Goal: Task Accomplishment & Management: Complete application form

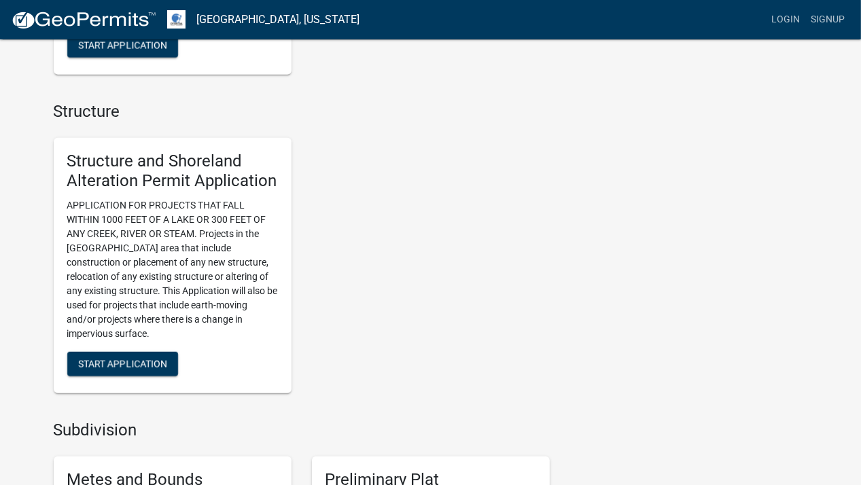
scroll to position [884, 0]
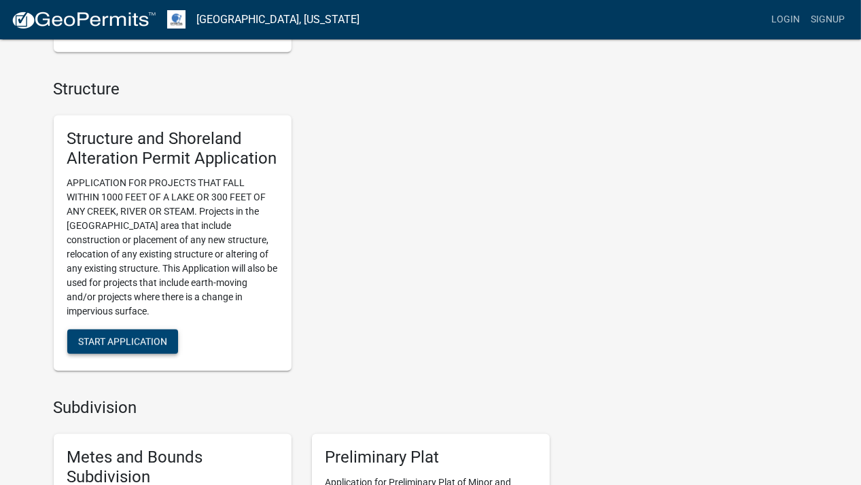
click at [136, 339] on span "Start Application" at bounding box center [122, 341] width 89 height 11
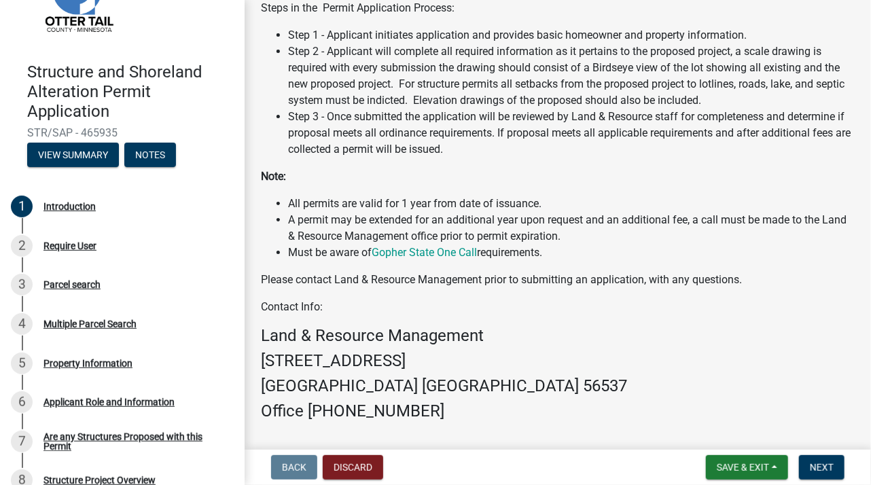
scroll to position [450, 0]
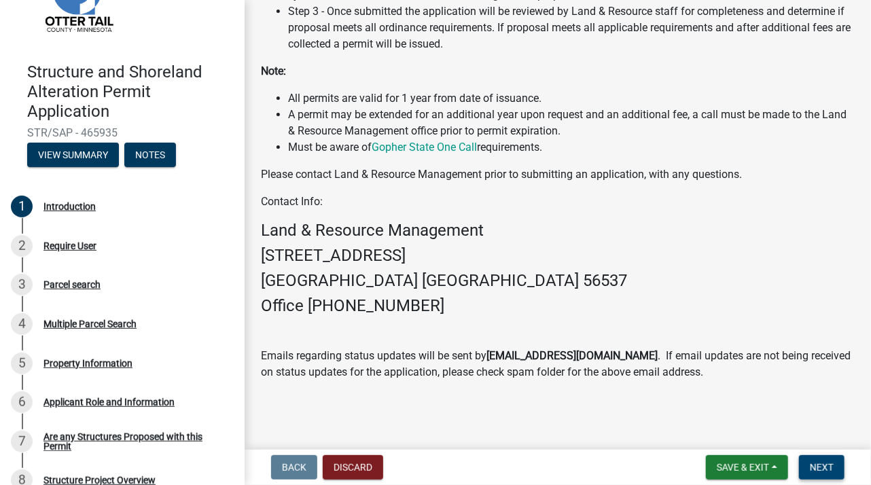
click at [816, 468] on span "Next" at bounding box center [822, 467] width 24 height 11
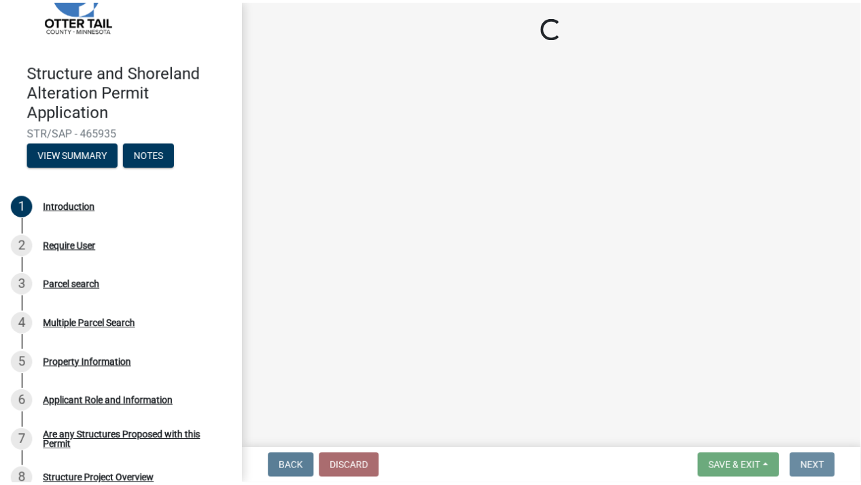
scroll to position [0, 0]
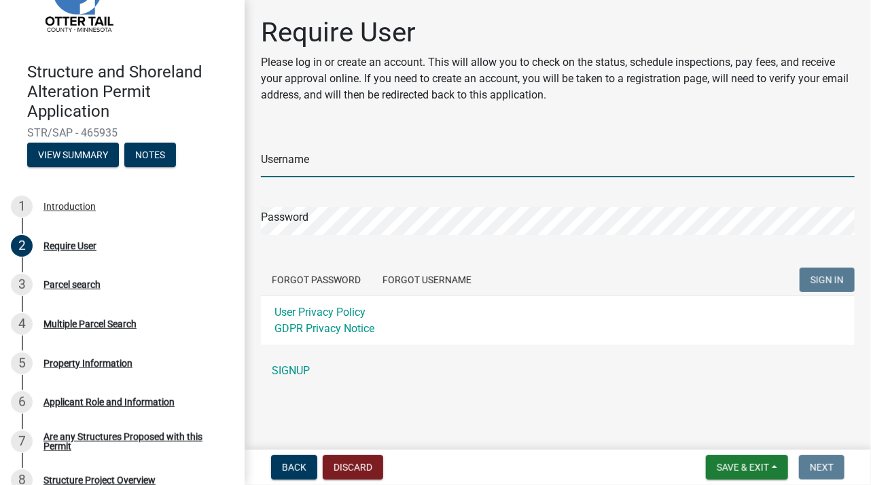
click at [375, 168] on input "Username" at bounding box center [558, 164] width 594 height 28
type input "mrstoltz"
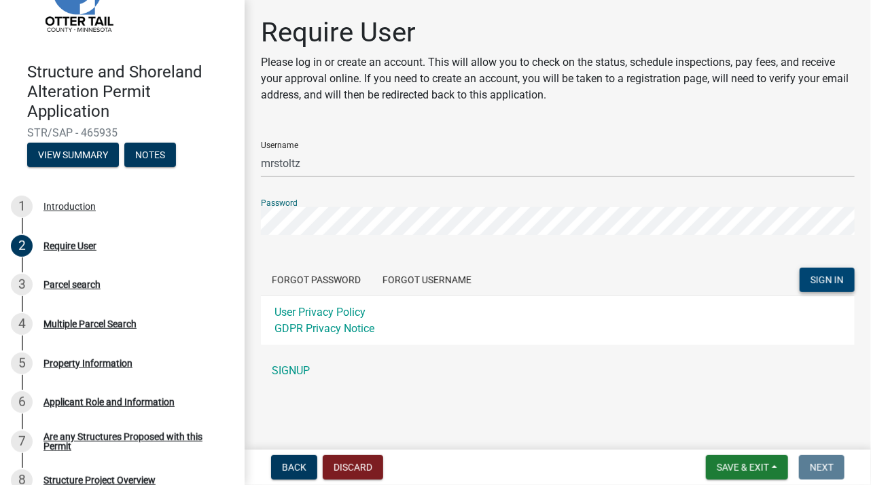
click at [829, 275] on span "SIGN IN" at bounding box center [827, 280] width 33 height 11
click at [688, 358] on link "SIGNUP" at bounding box center [558, 371] width 594 height 27
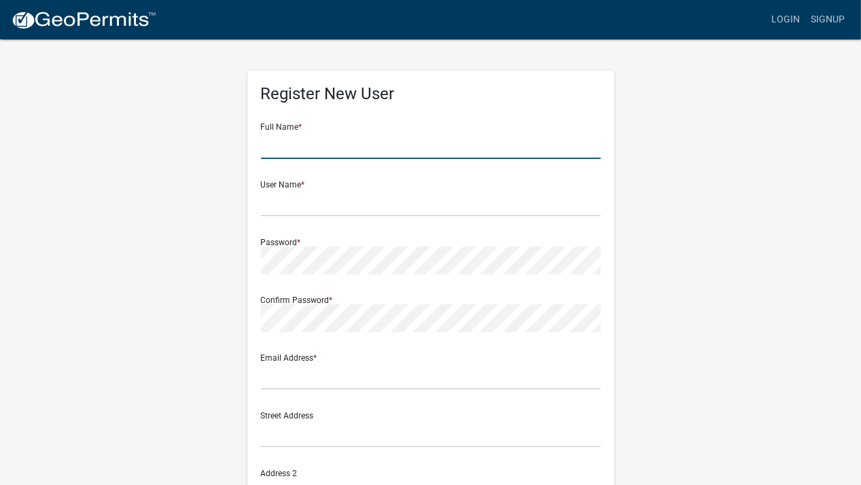
click at [364, 153] on input "text" at bounding box center [431, 145] width 340 height 28
type input "[PERSON_NAME]"
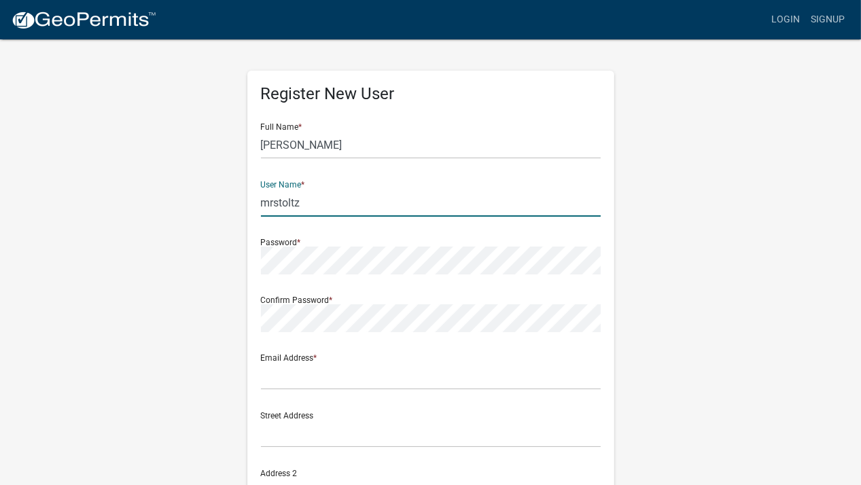
type input "mrstoltz"
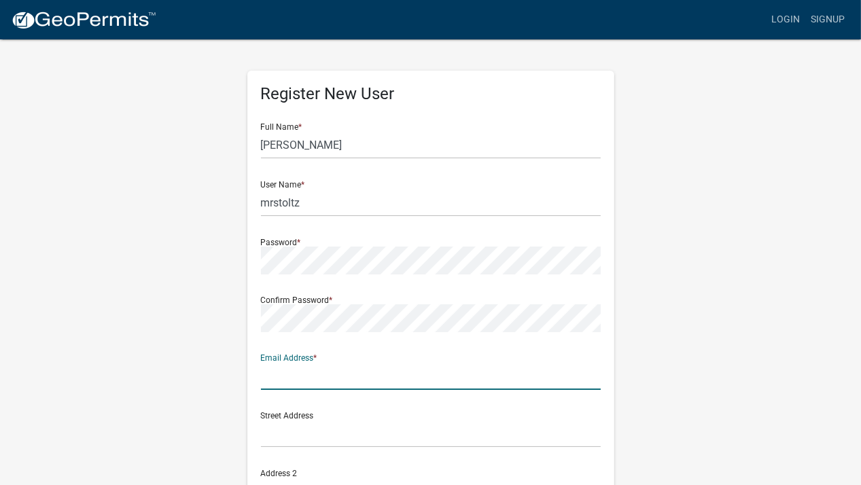
click at [330, 380] on input "text" at bounding box center [431, 376] width 340 height 28
type input "stoltz1136@gmail.com"
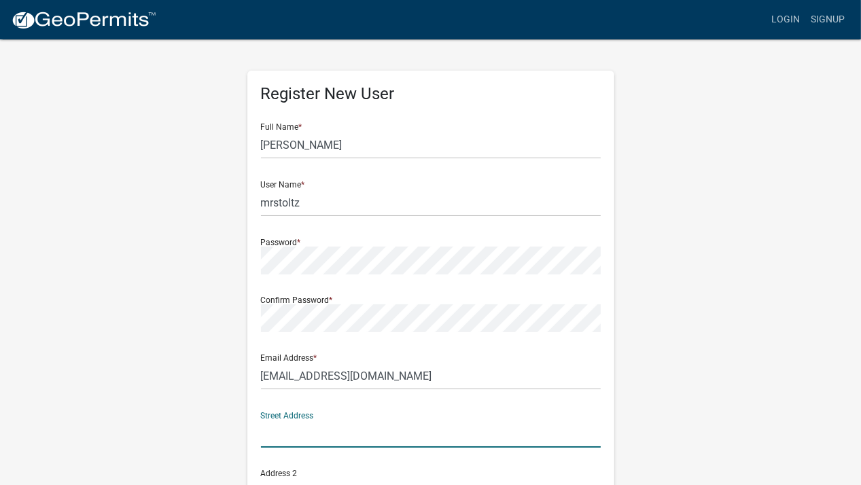
click at [277, 437] on input "text" at bounding box center [431, 434] width 340 height 28
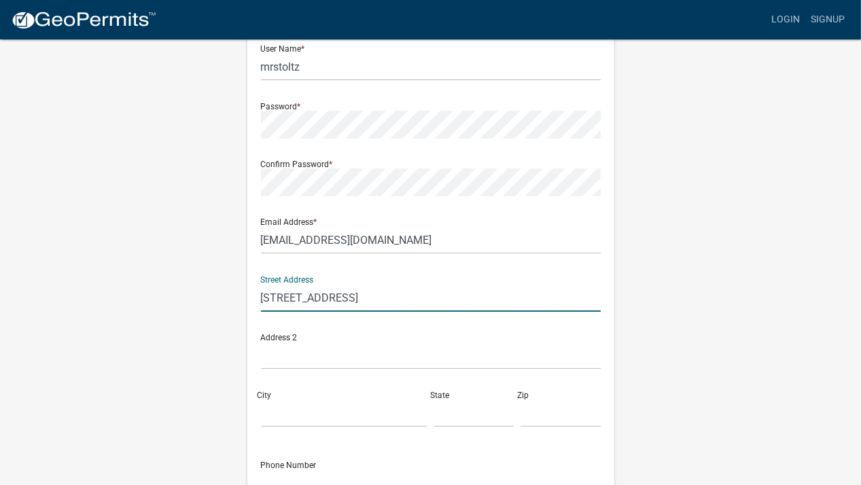
scroll to position [204, 0]
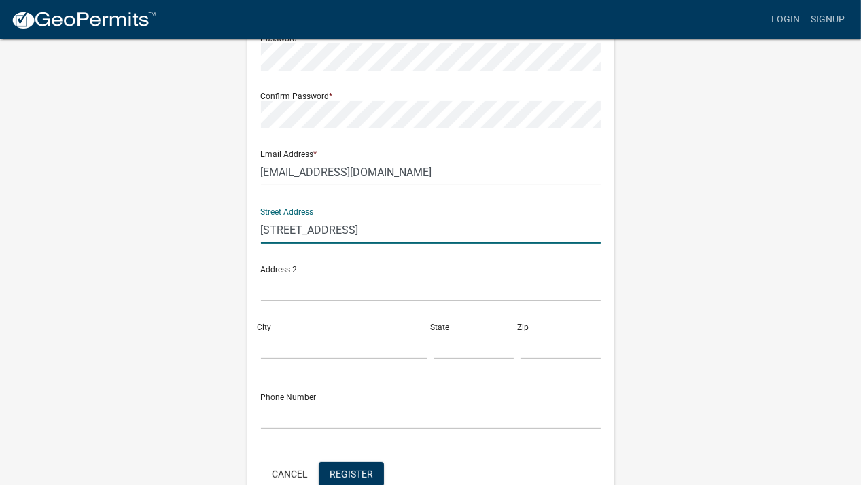
type input "[STREET_ADDRESS]"
click at [302, 344] on input "City" at bounding box center [344, 346] width 167 height 28
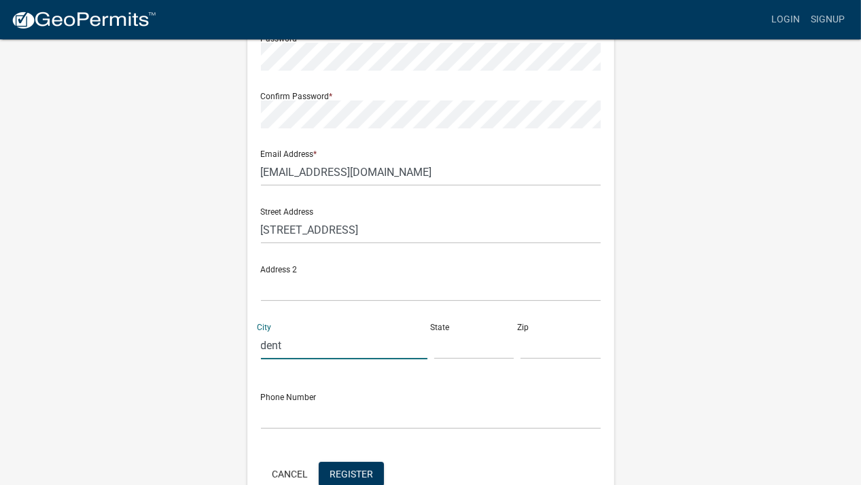
type input "dent"
type input "minn"
type input "56528"
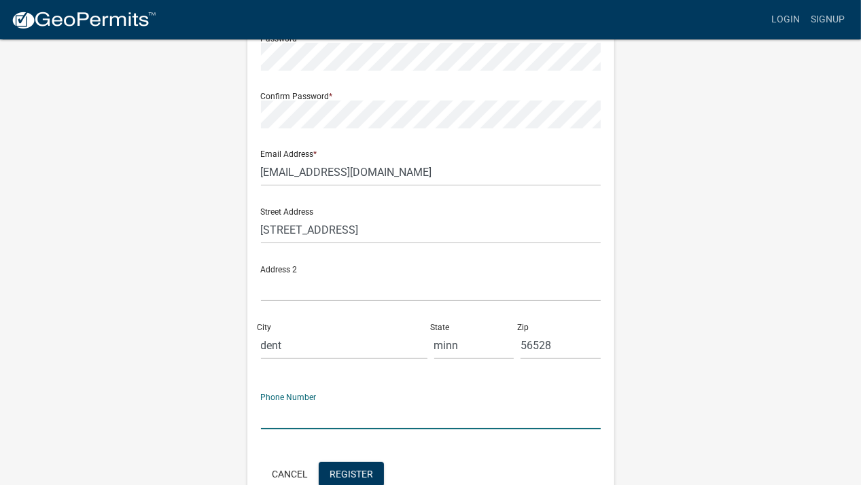
click at [332, 412] on input "text" at bounding box center [431, 416] width 340 height 28
click at [280, 417] on input "7018404448" at bounding box center [431, 416] width 340 height 28
click at [300, 415] on input "701-8404448" at bounding box center [431, 416] width 340 height 28
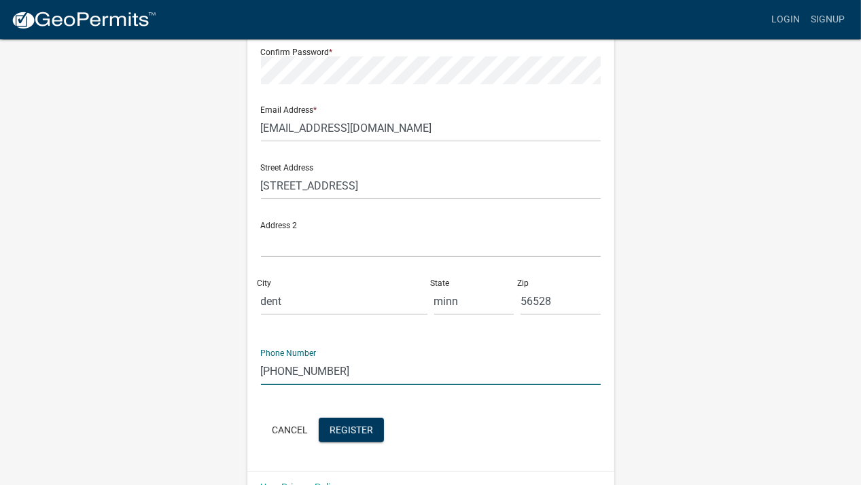
scroll to position [279, 0]
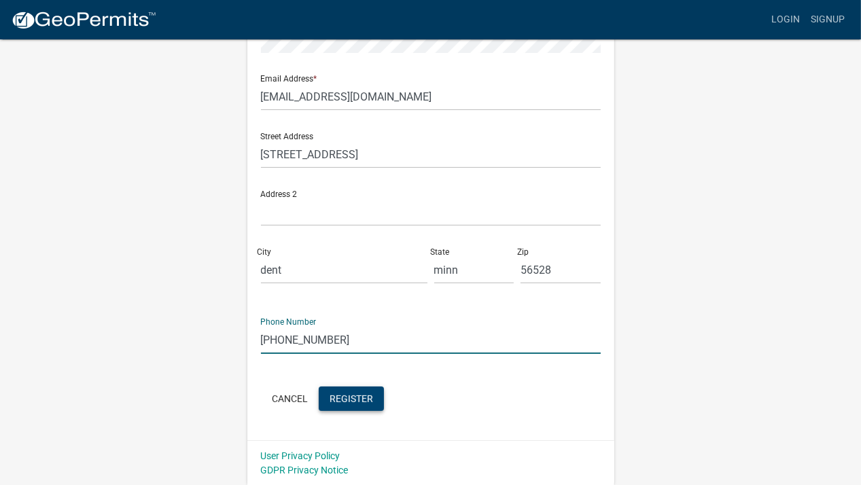
type input "701-840-4448"
click at [353, 398] on span "Register" at bounding box center [352, 398] width 44 height 11
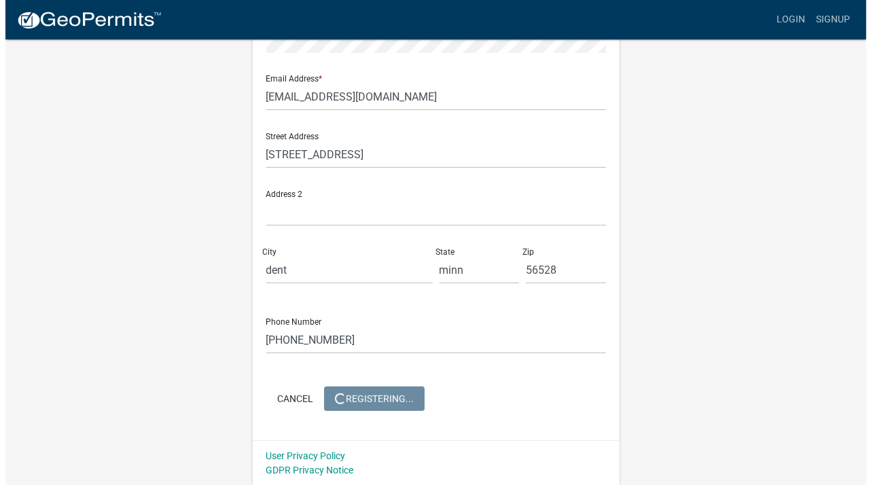
scroll to position [0, 0]
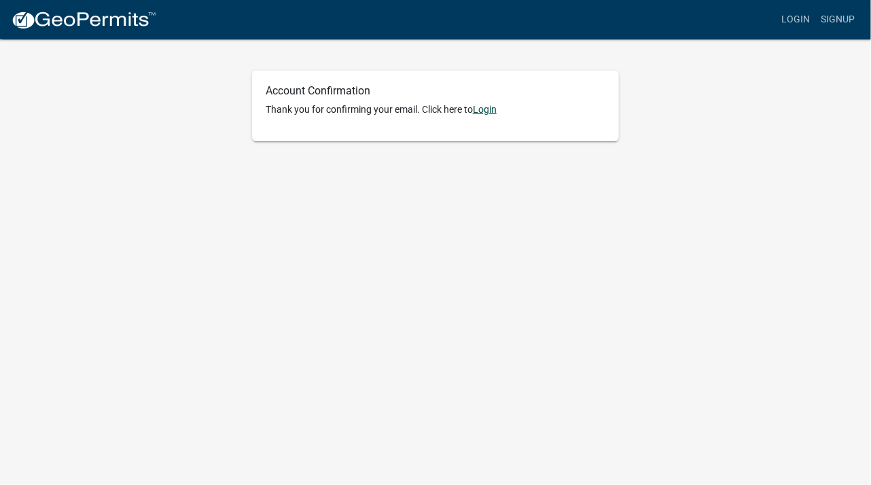
click at [493, 112] on link "Login" at bounding box center [485, 109] width 24 height 11
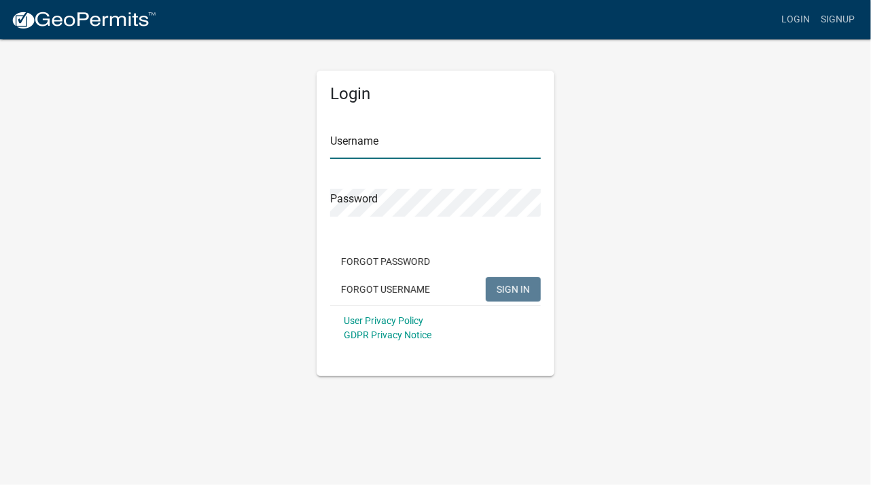
click at [445, 149] on input "Username" at bounding box center [435, 145] width 211 height 28
type input "mrstoltz"
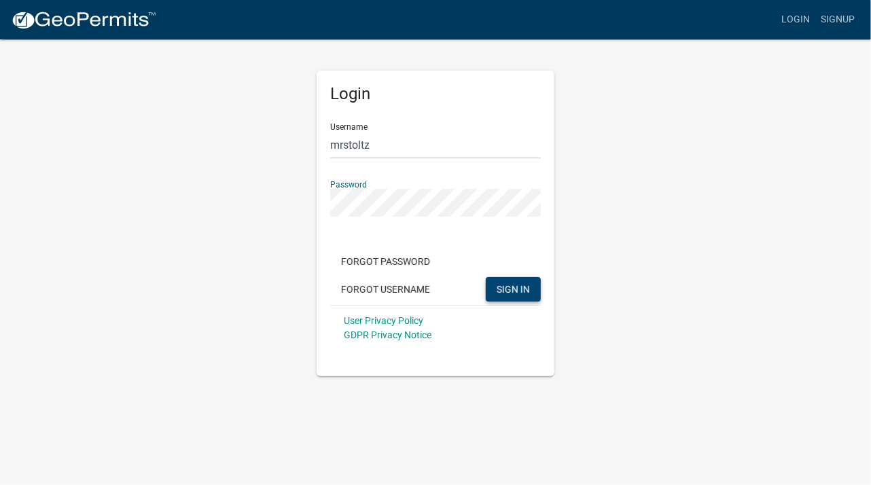
click at [508, 289] on span "SIGN IN" at bounding box center [513, 288] width 33 height 11
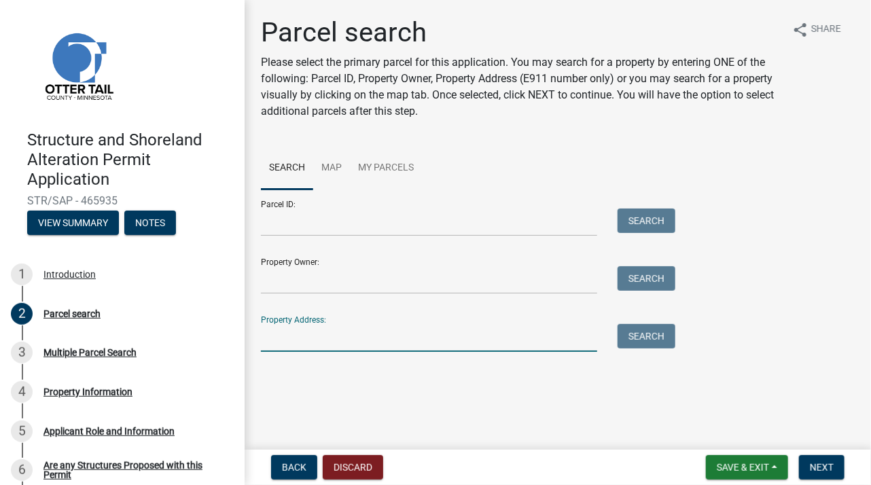
click at [365, 345] on input "Property Address:" at bounding box center [429, 338] width 336 height 28
type input "[STREET_ADDRESS]"
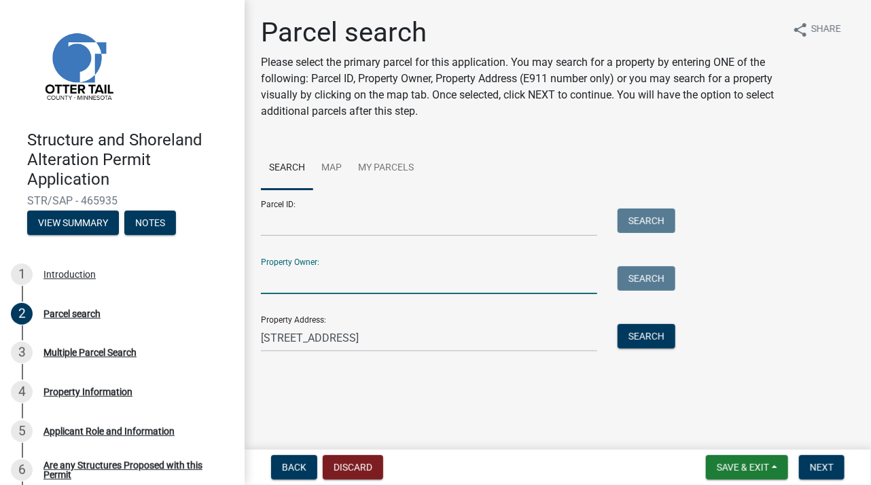
click at [314, 288] on input "Property Owner:" at bounding box center [429, 280] width 336 height 28
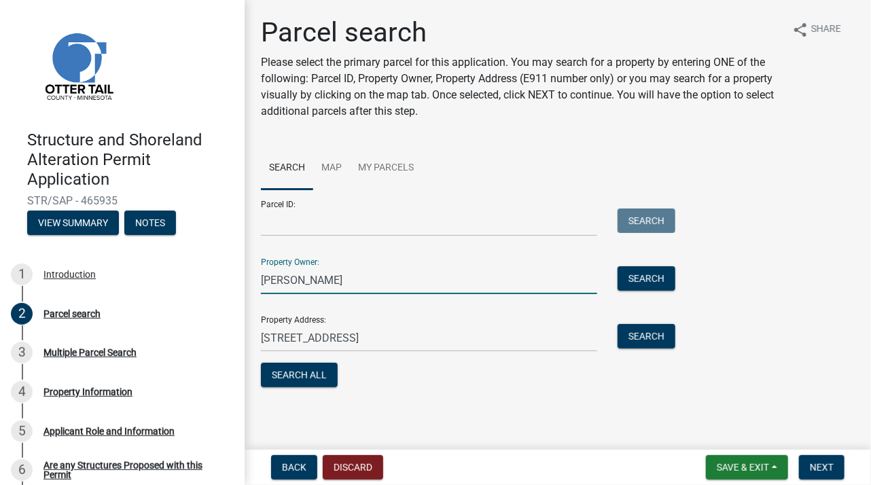
type input "[PERSON_NAME]"
click at [302, 231] on input "Parcel ID:" at bounding box center [429, 223] width 336 height 28
